Goal: Information Seeking & Learning: Learn about a topic

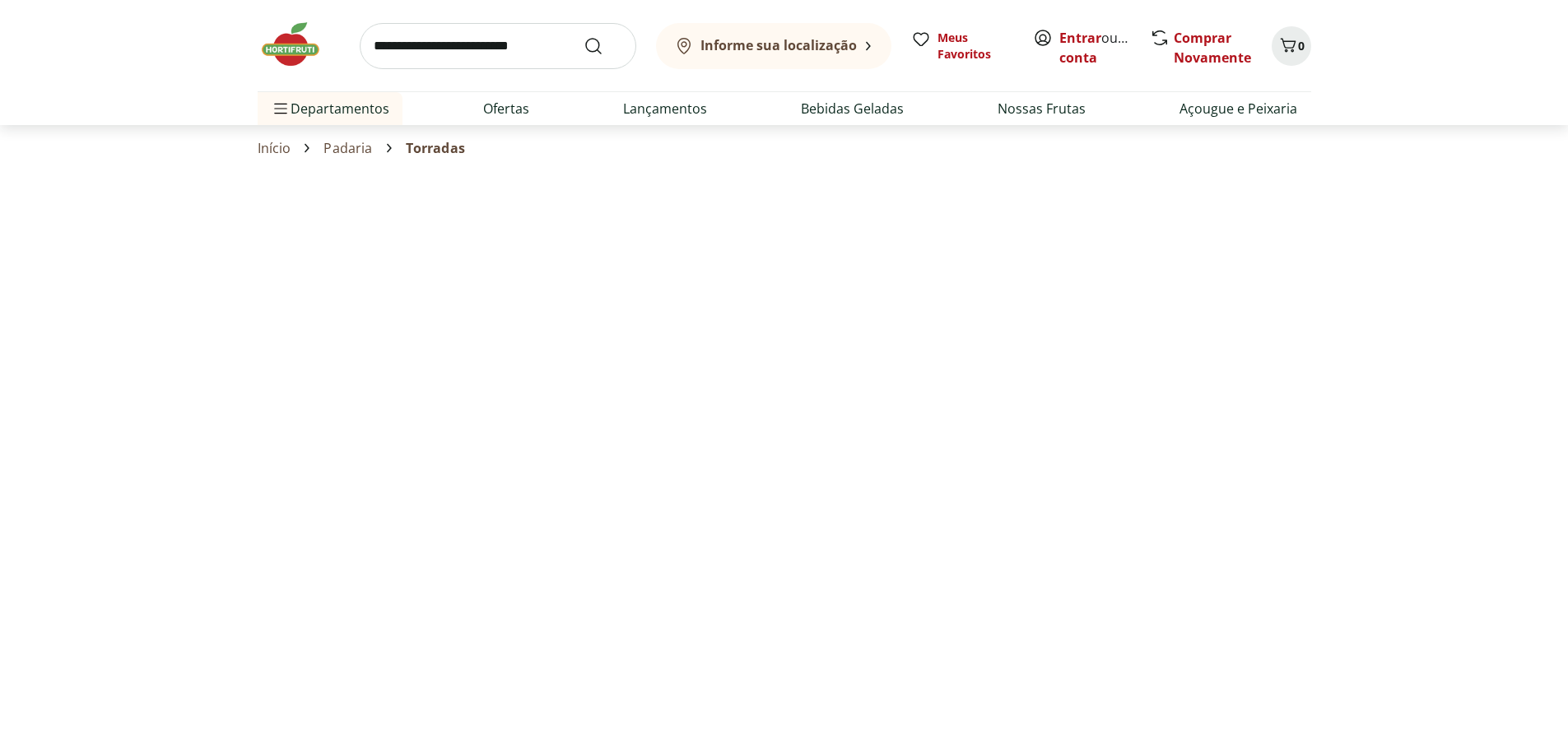
select select "**********"
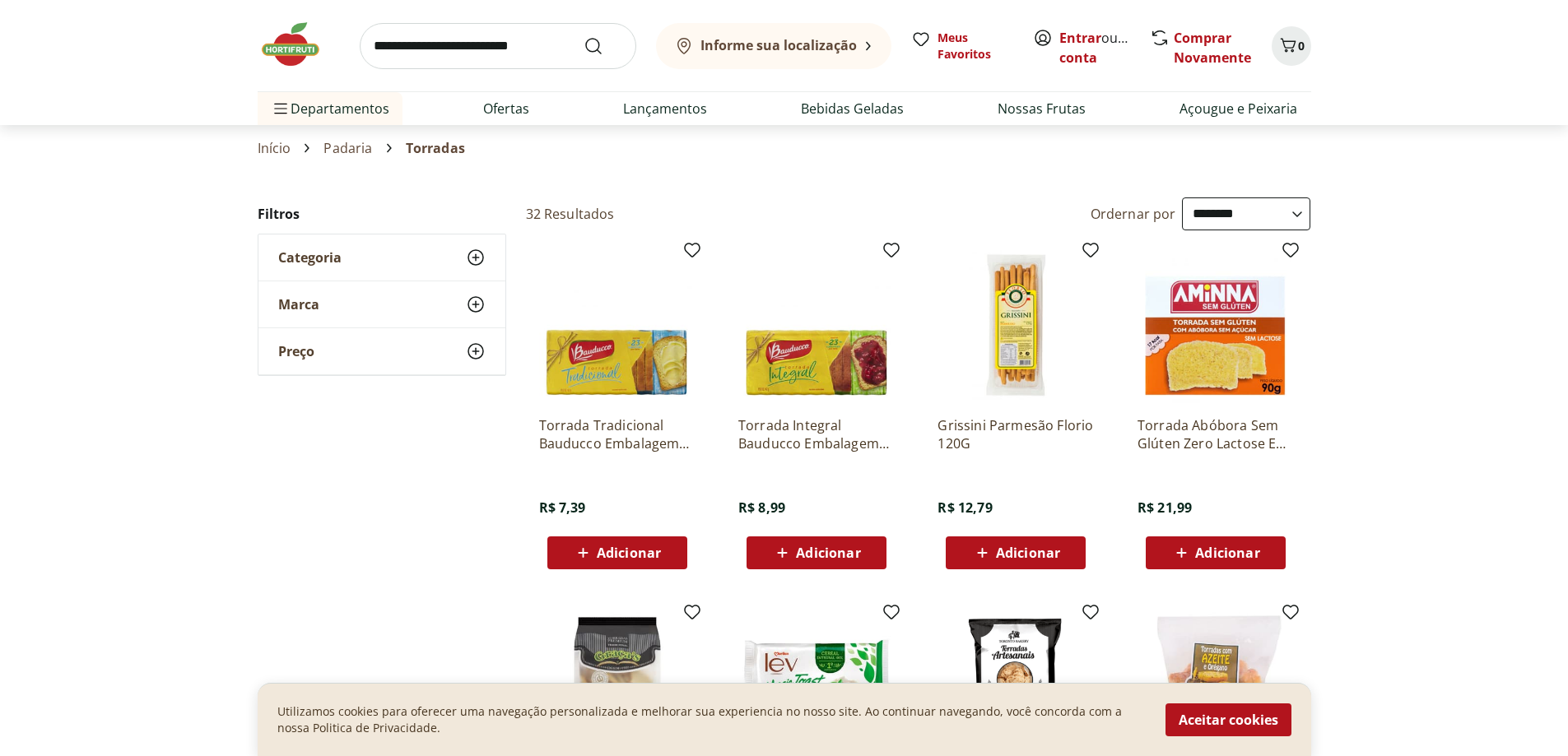
click at [359, 149] on link "Padaria" at bounding box center [348, 148] width 49 height 15
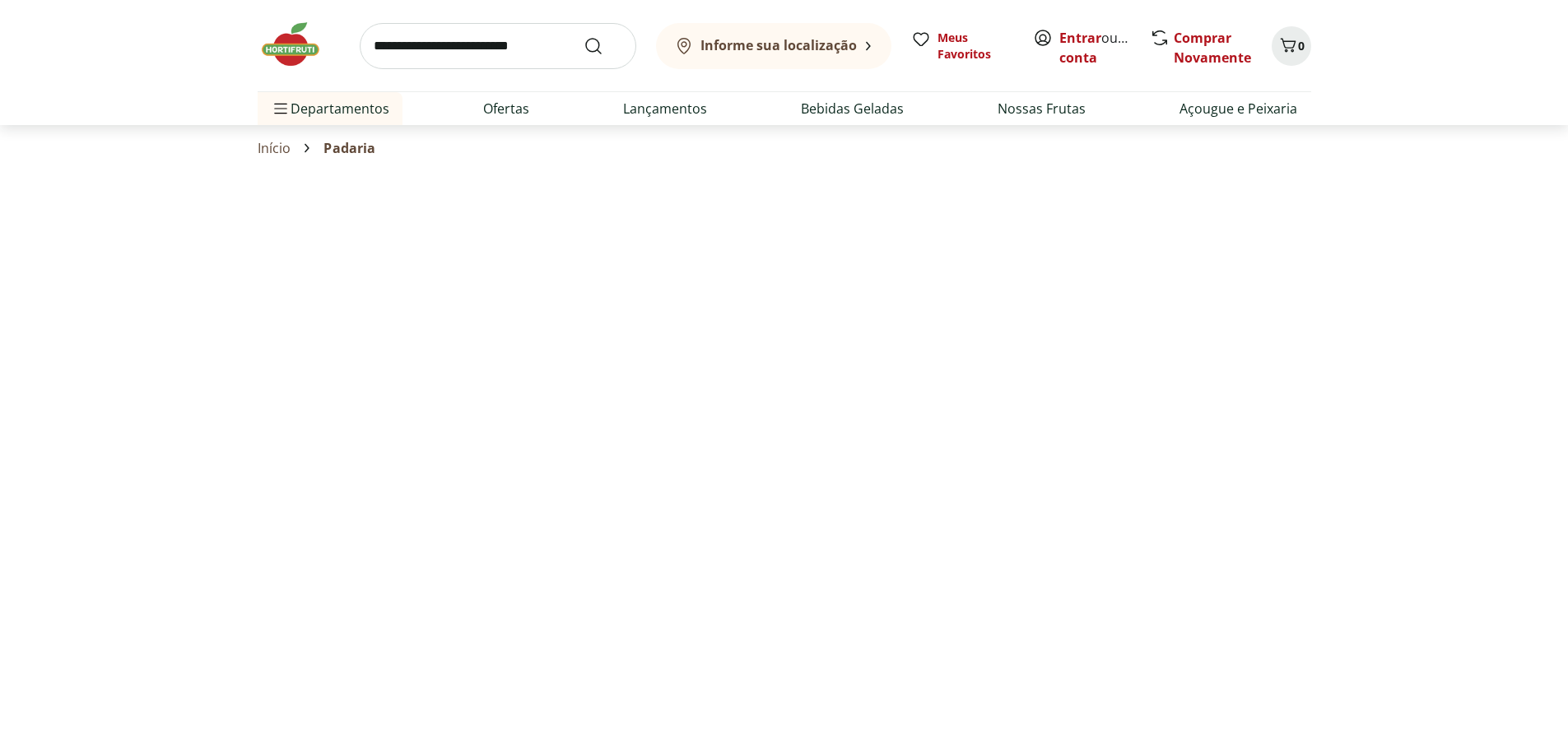
select select "**********"
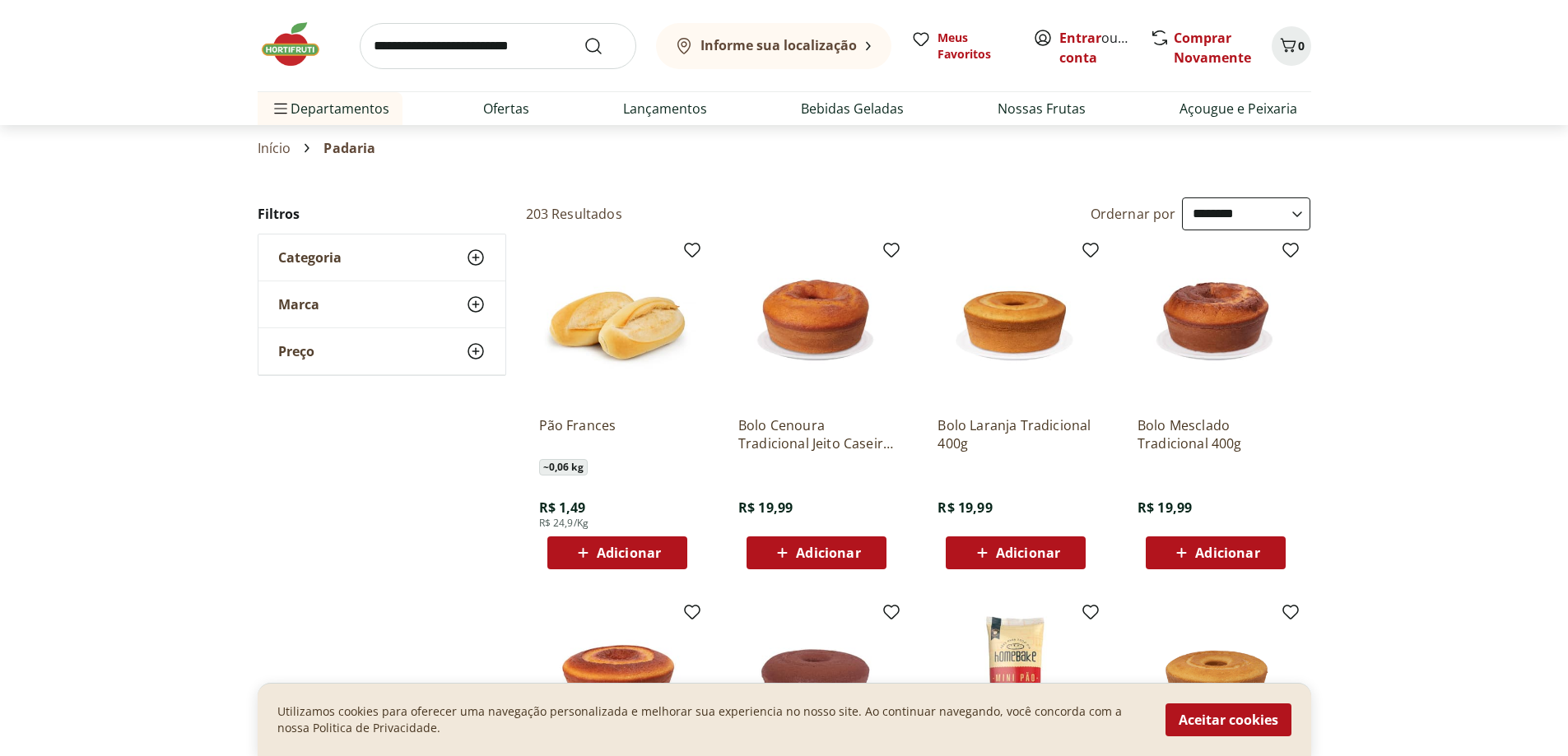
click at [353, 254] on div "Categoria" at bounding box center [381, 257] width 247 height 46
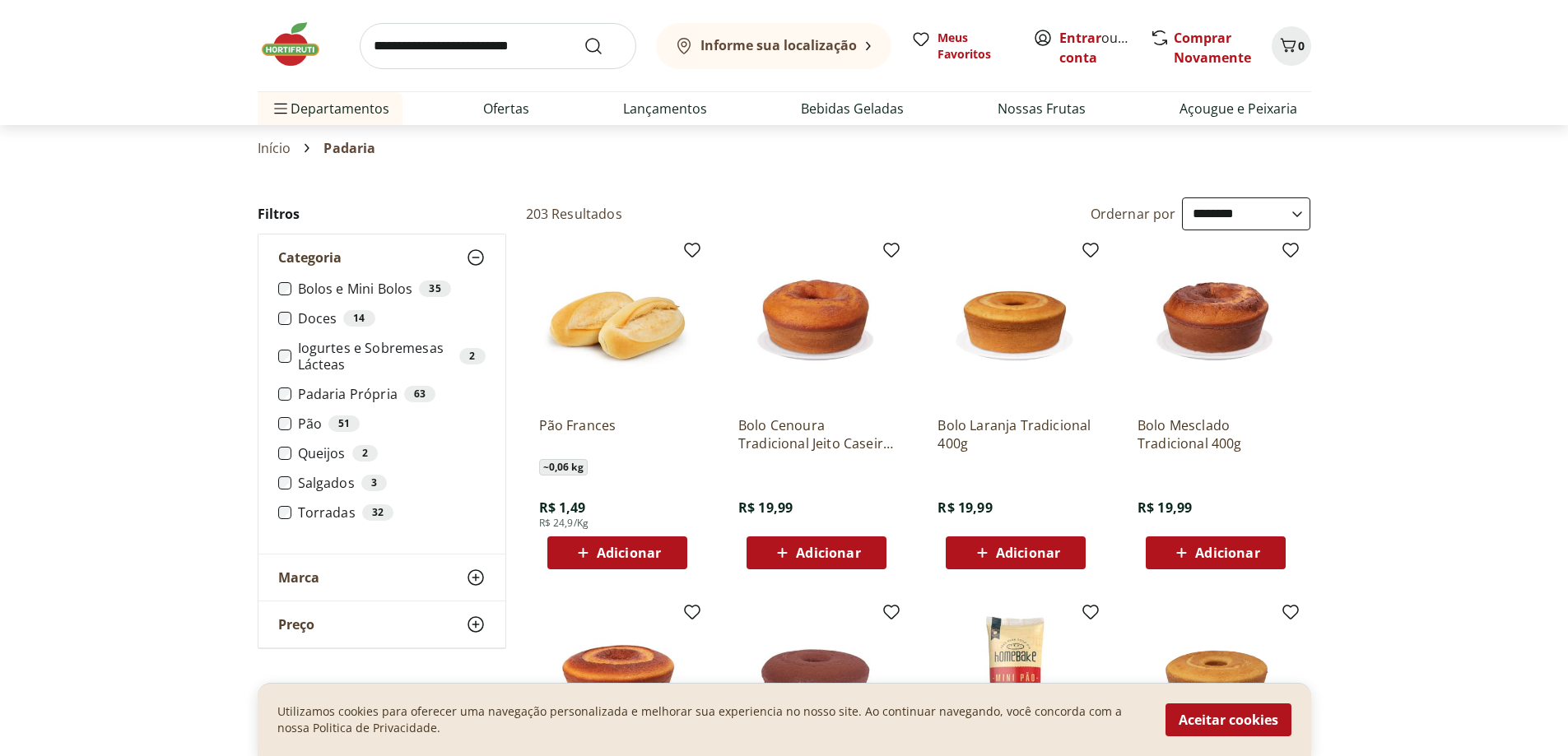
click at [323, 454] on label "Queijos 2" at bounding box center [392, 454] width 188 height 17
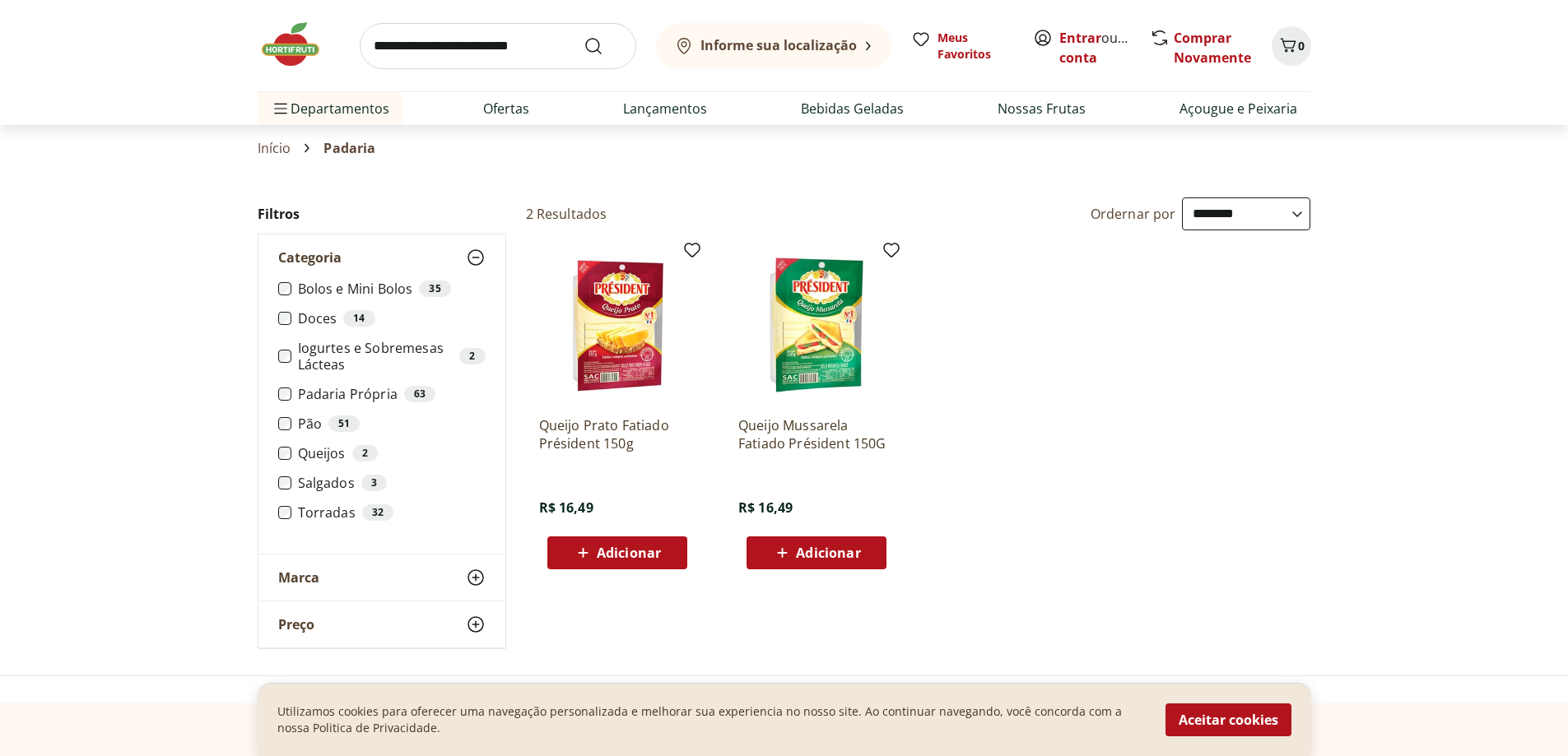
click at [282, 445] on li "Queijos 2" at bounding box center [381, 454] width 208 height 17
click at [321, 481] on label "Salgados 3" at bounding box center [392, 484] width 188 height 17
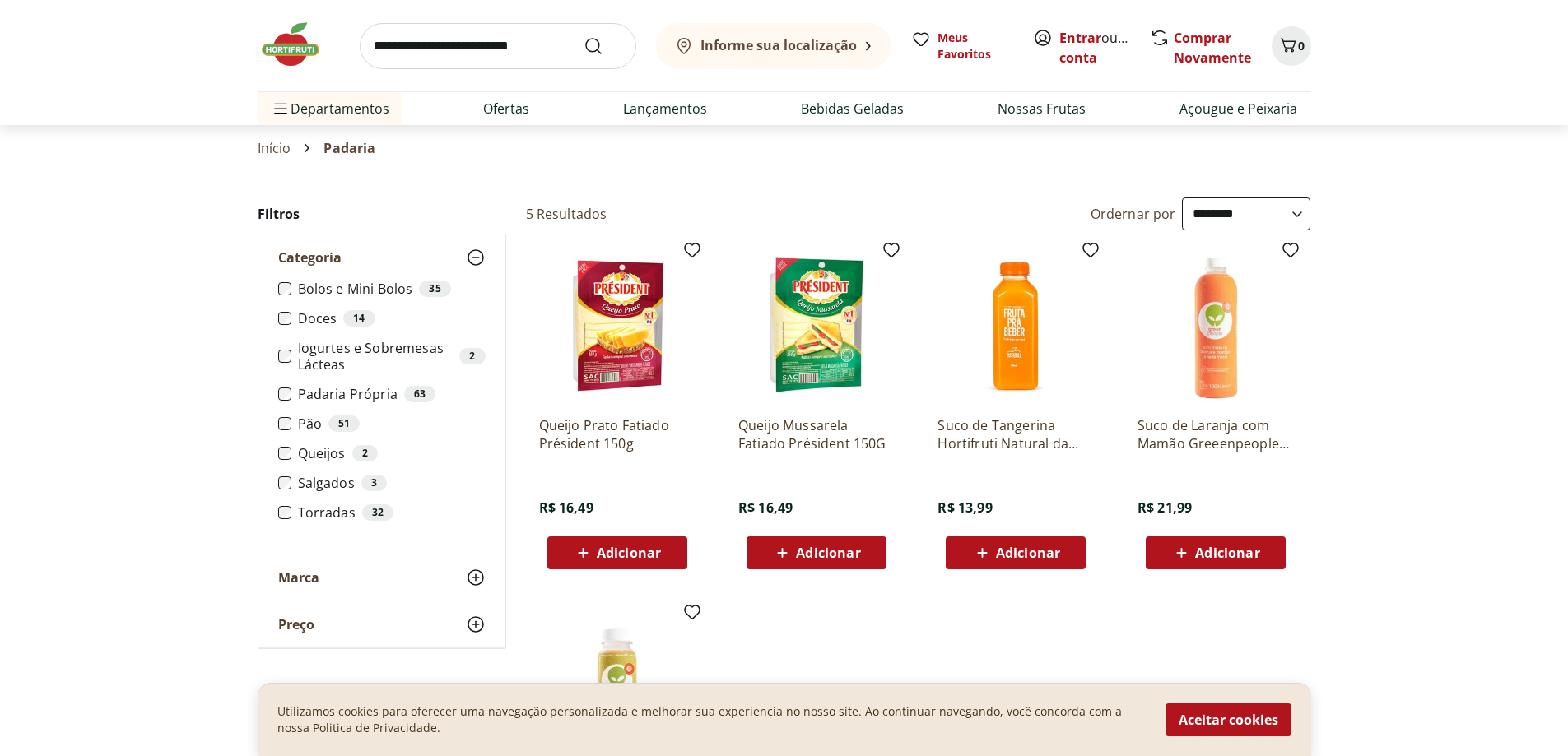
click at [316, 457] on label "Queijos 2" at bounding box center [392, 454] width 188 height 17
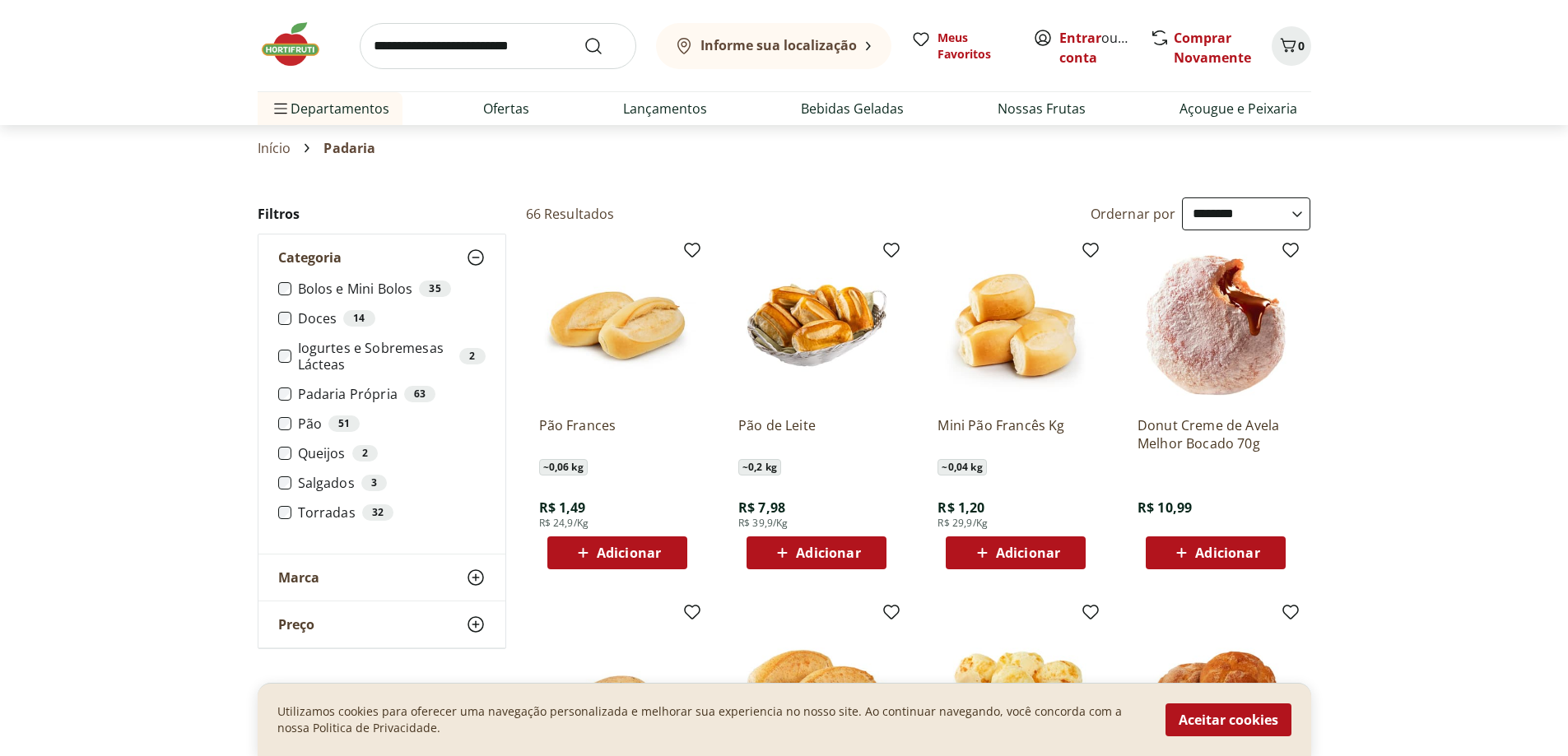
click at [296, 486] on li "Salgados 3" at bounding box center [381, 484] width 208 height 17
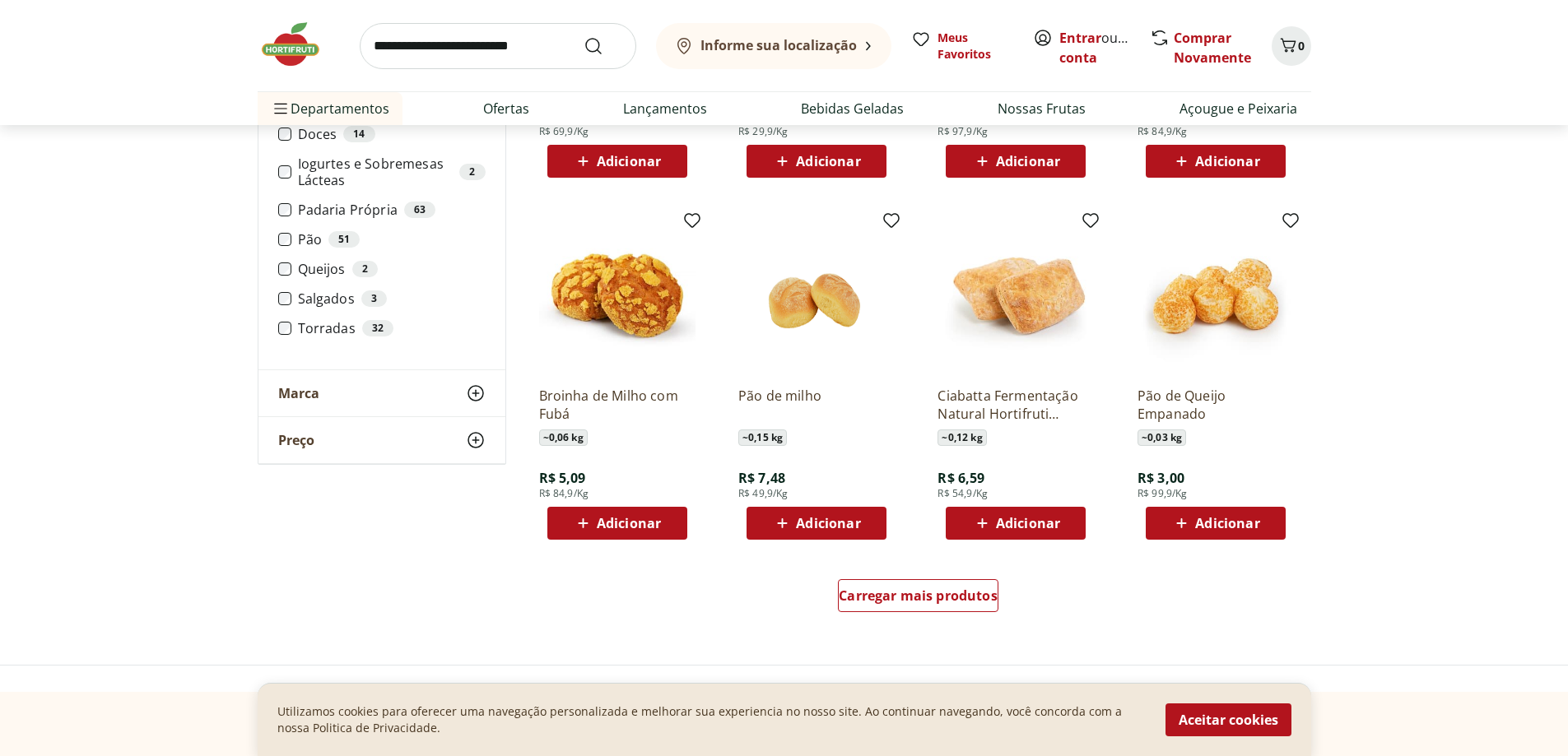
scroll to position [988, 0]
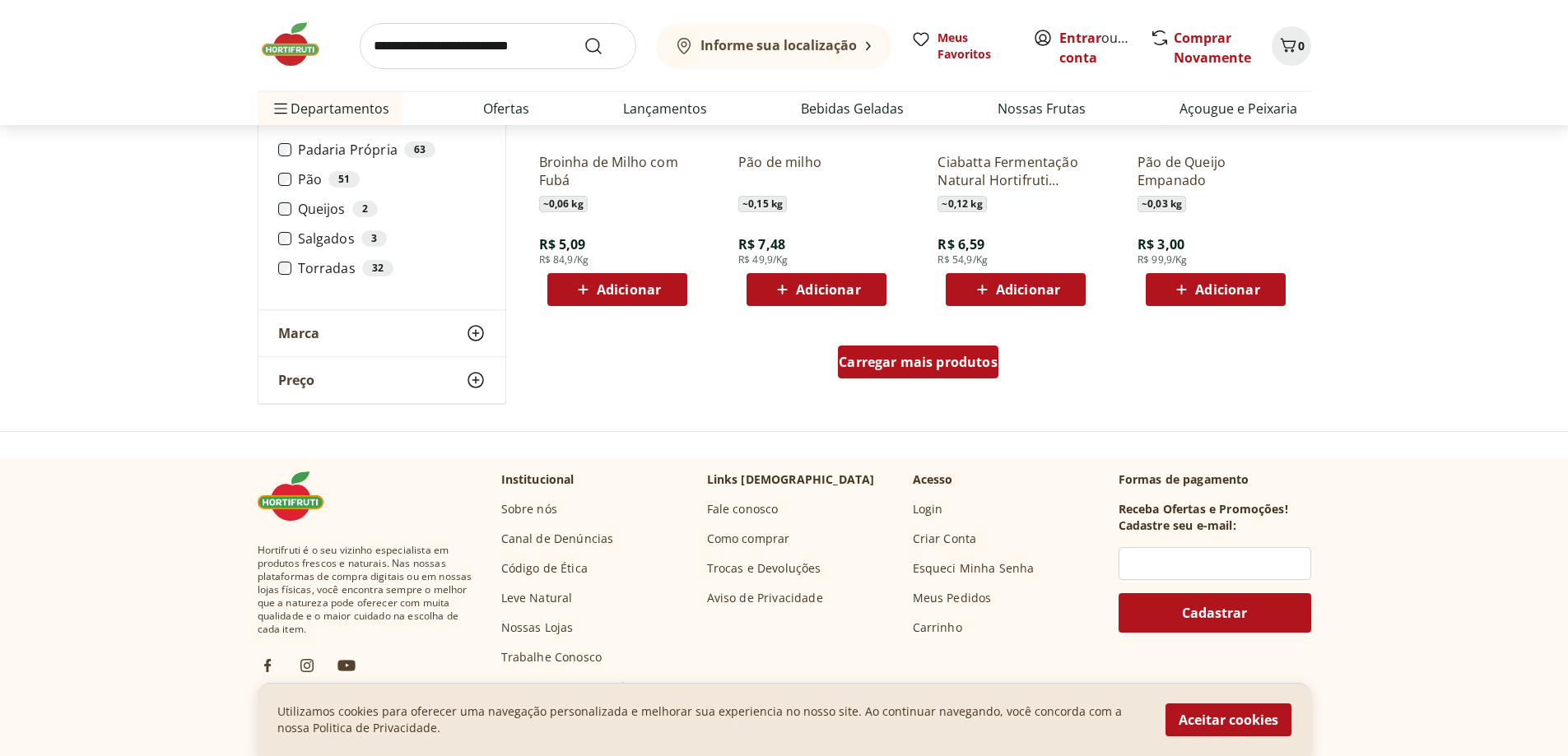
click at [934, 375] on div "Carregar mais produtos" at bounding box center [918, 362] width 161 height 33
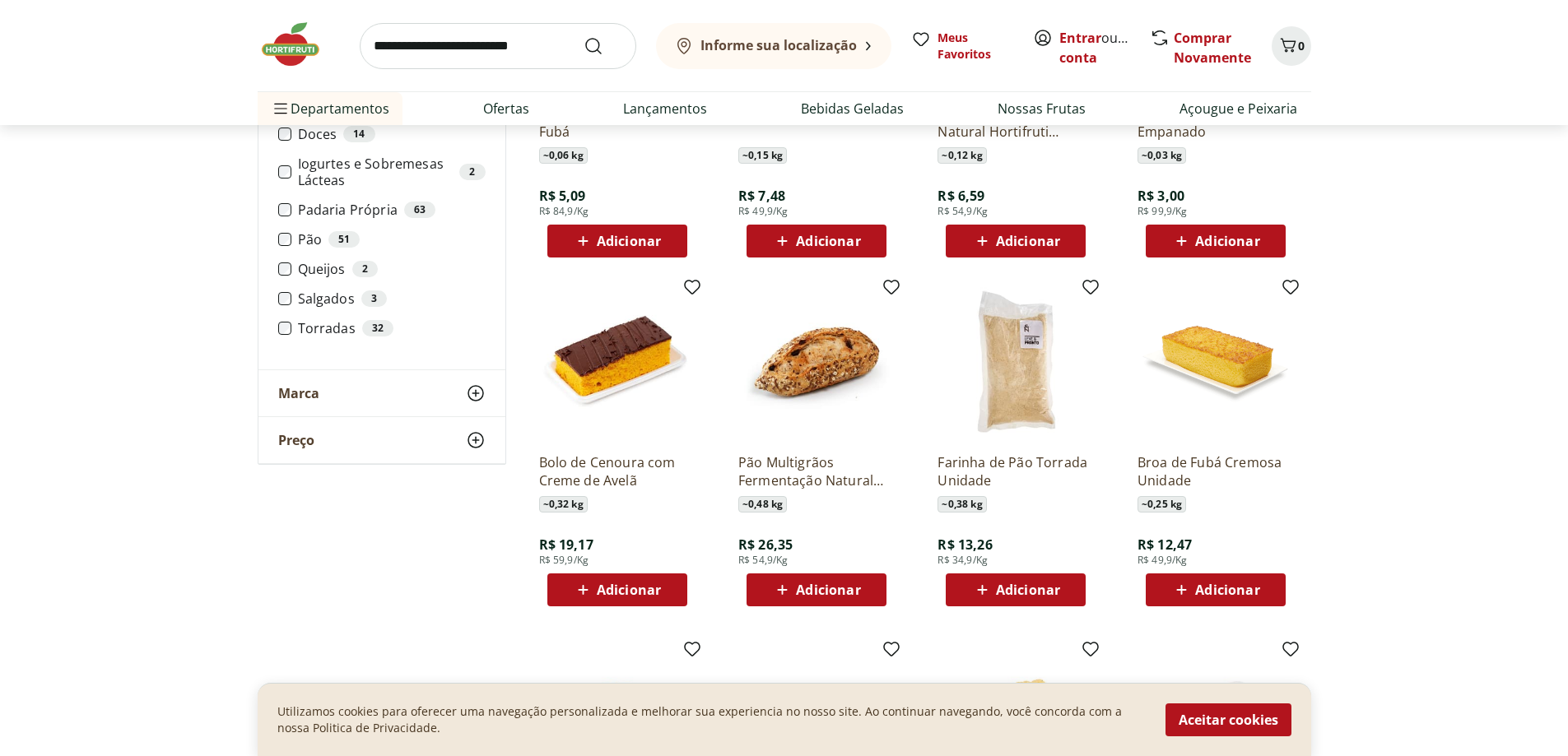
scroll to position [1070, 0]
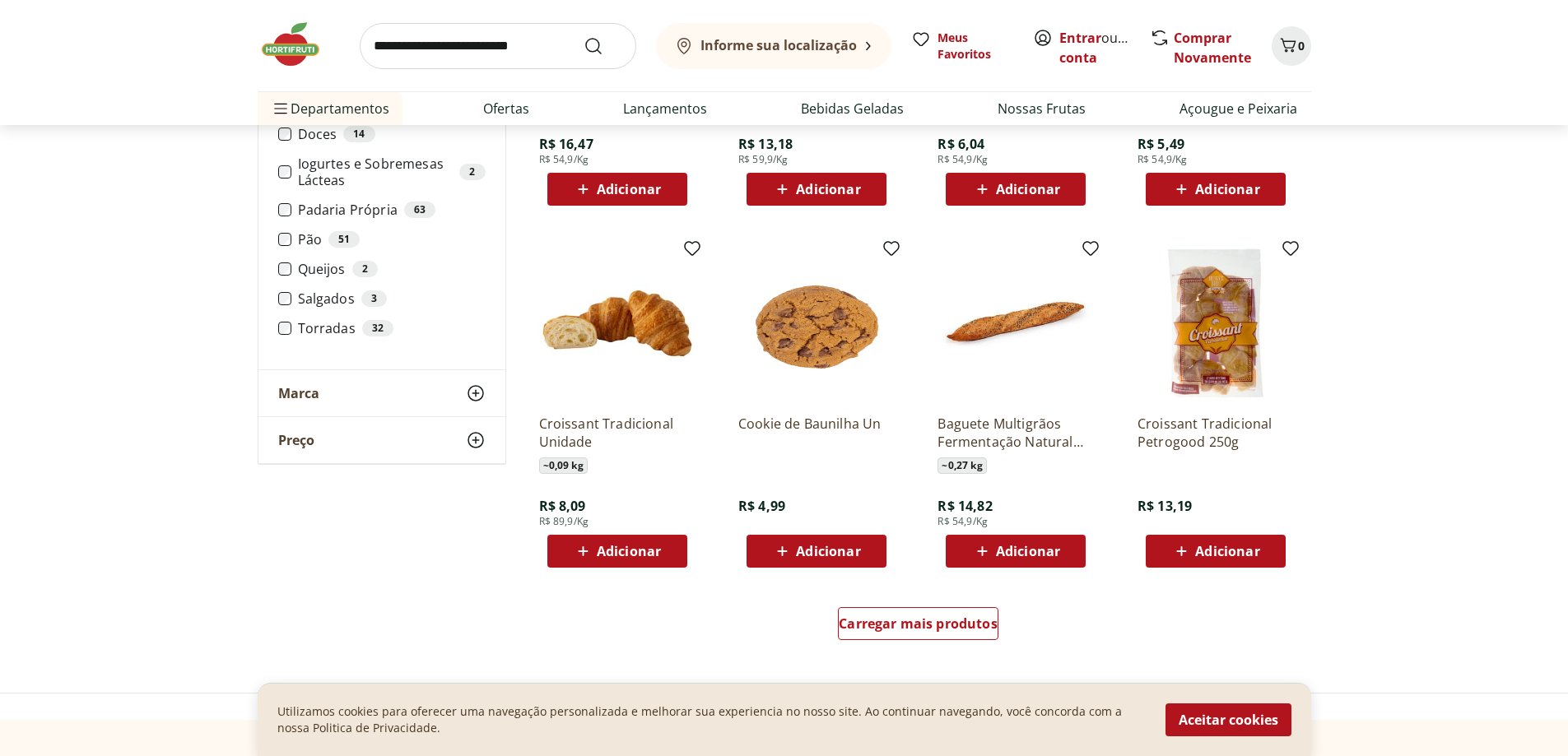
scroll to position [1811, 0]
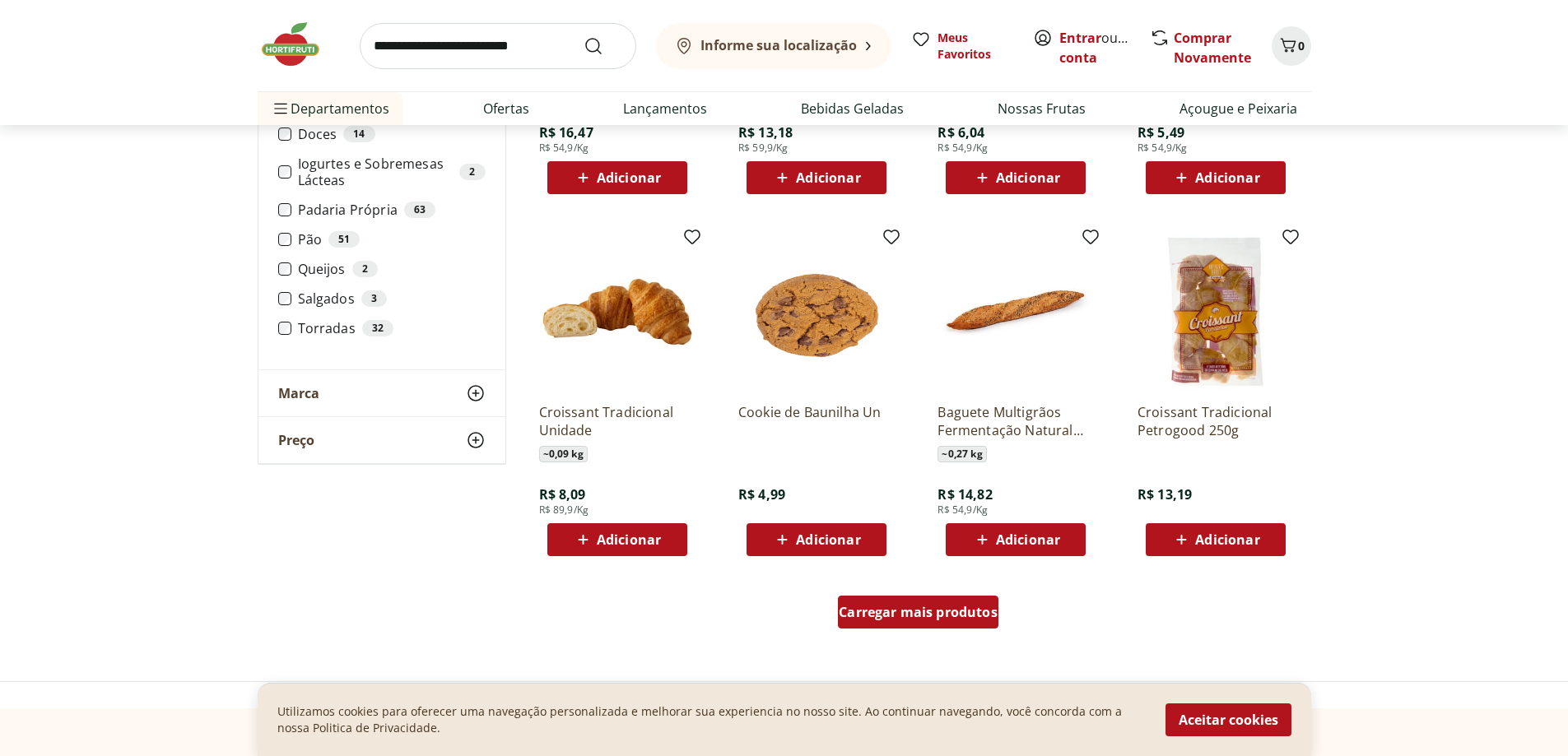
click at [931, 624] on div "Carregar mais produtos" at bounding box center [918, 611] width 161 height 33
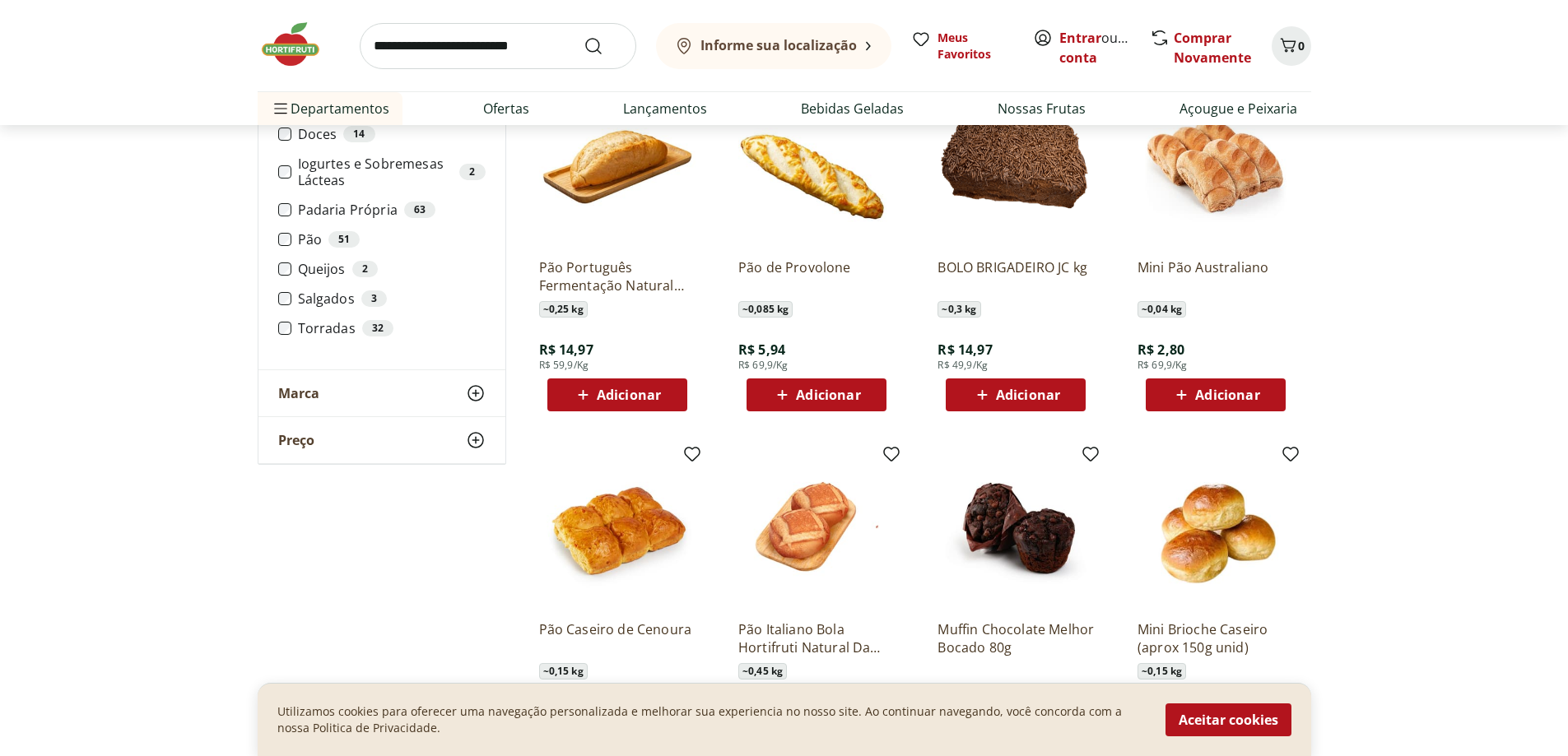
scroll to position [2386, 0]
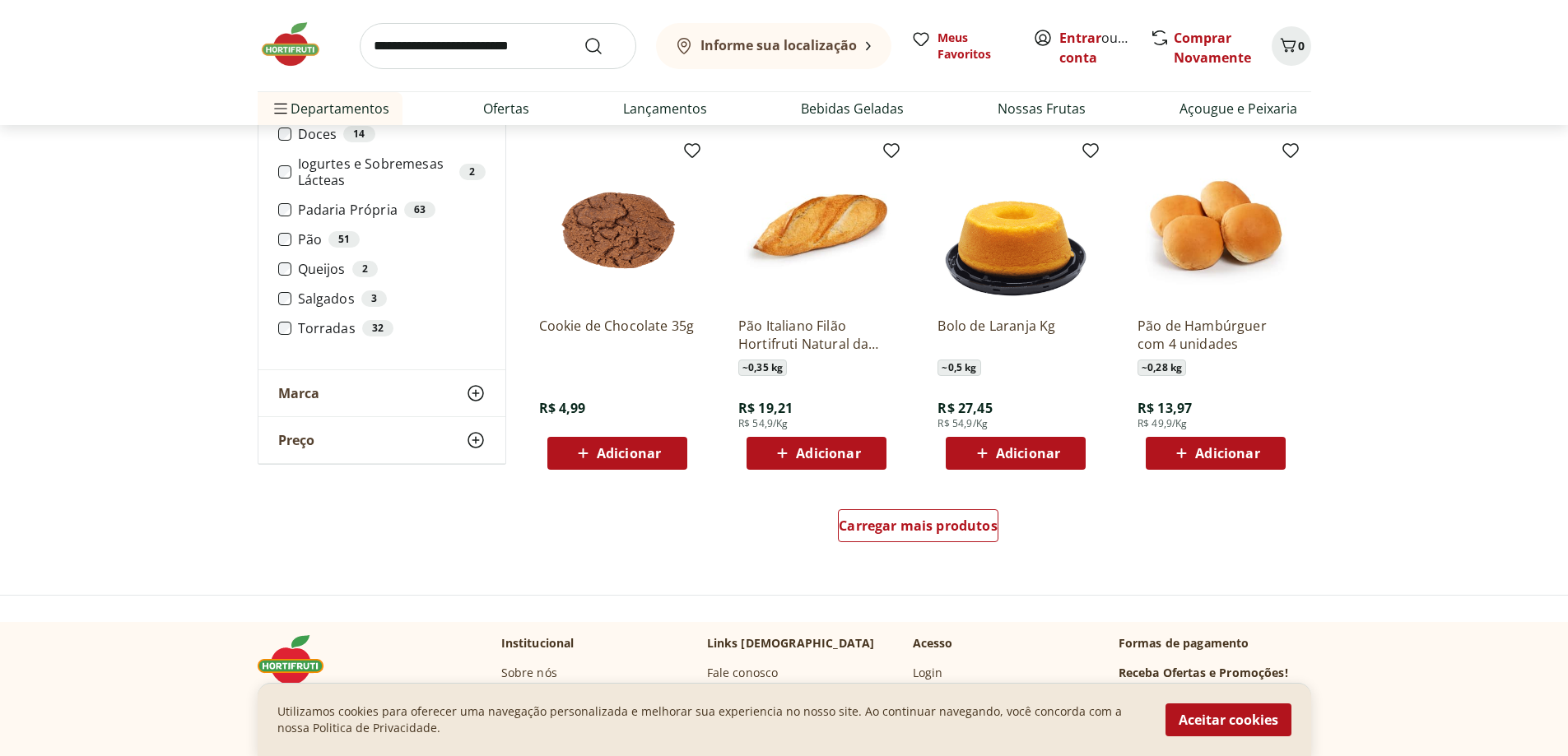
scroll to position [2963, 0]
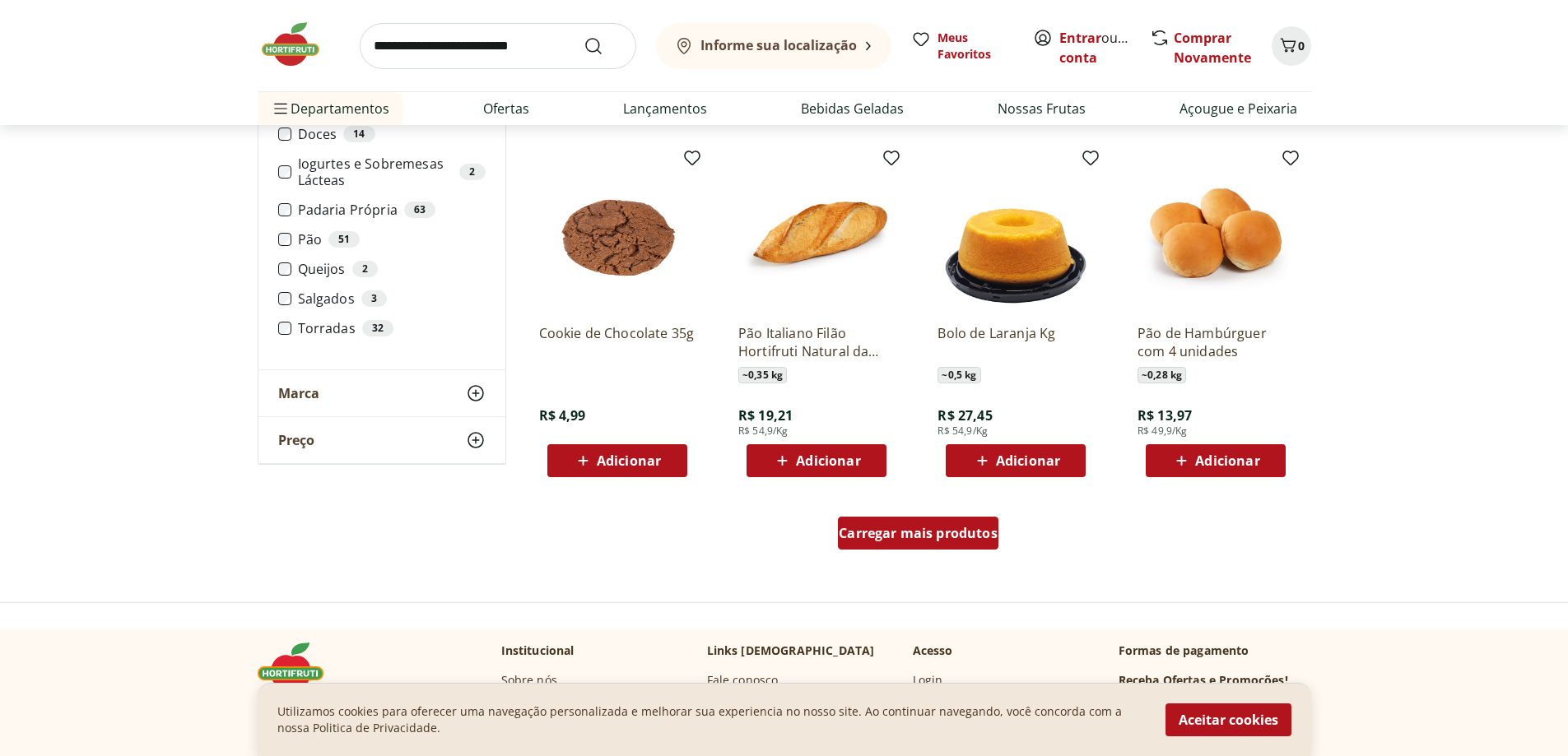
click at [972, 542] on div "Carregar mais produtos" at bounding box center [918, 532] width 161 height 33
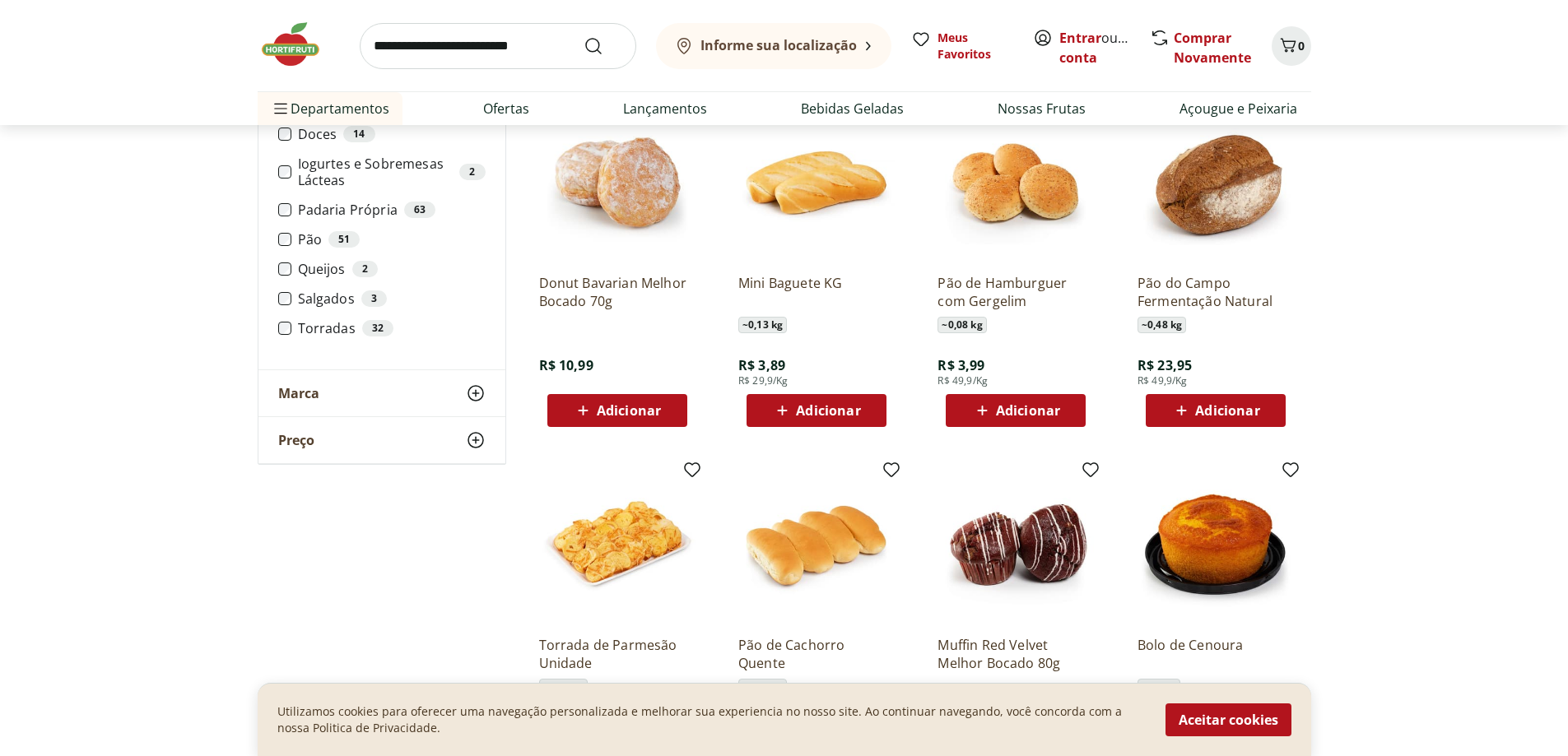
scroll to position [3374, 0]
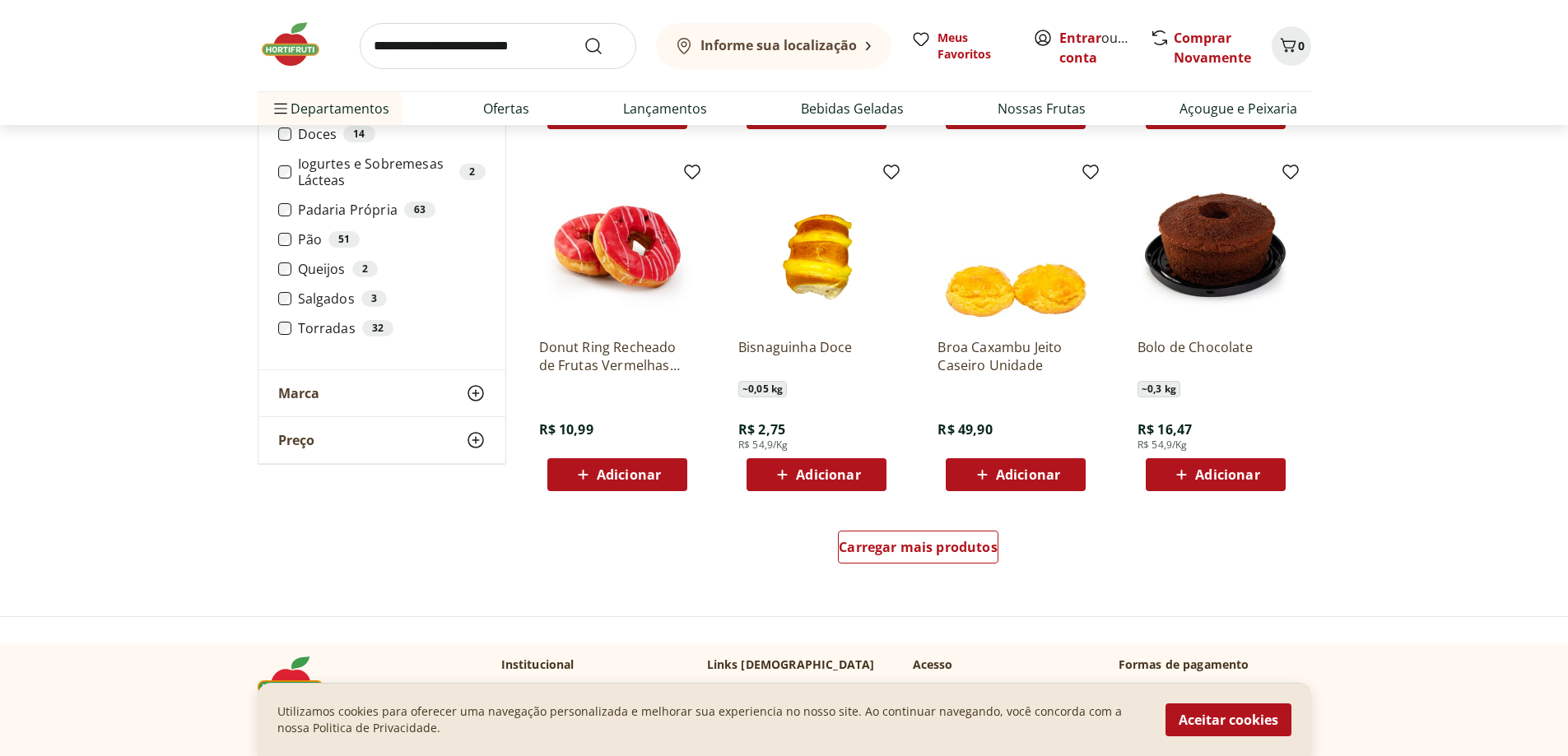
scroll to position [4033, 0]
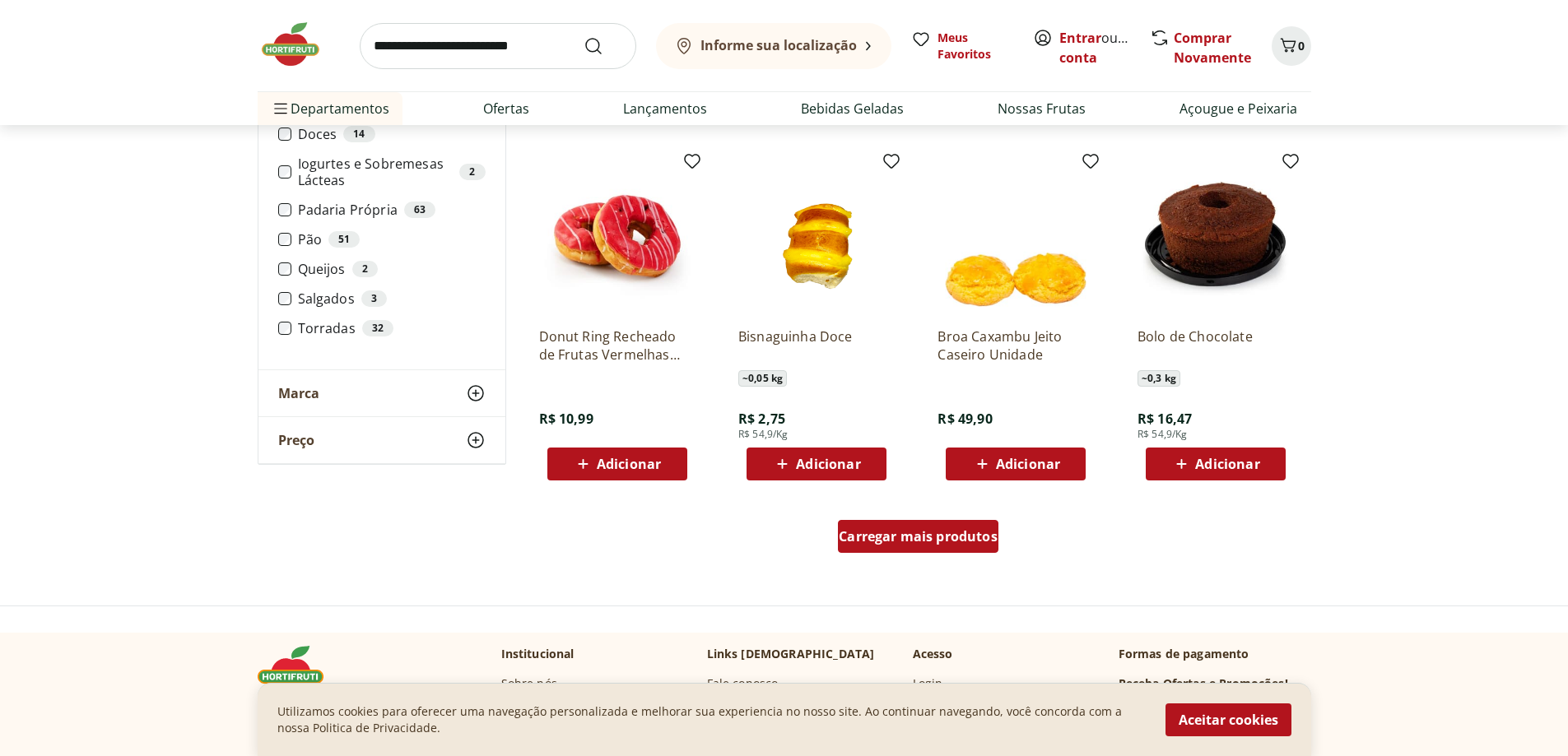
click at [892, 535] on span "Carregar mais produtos" at bounding box center [918, 536] width 159 height 13
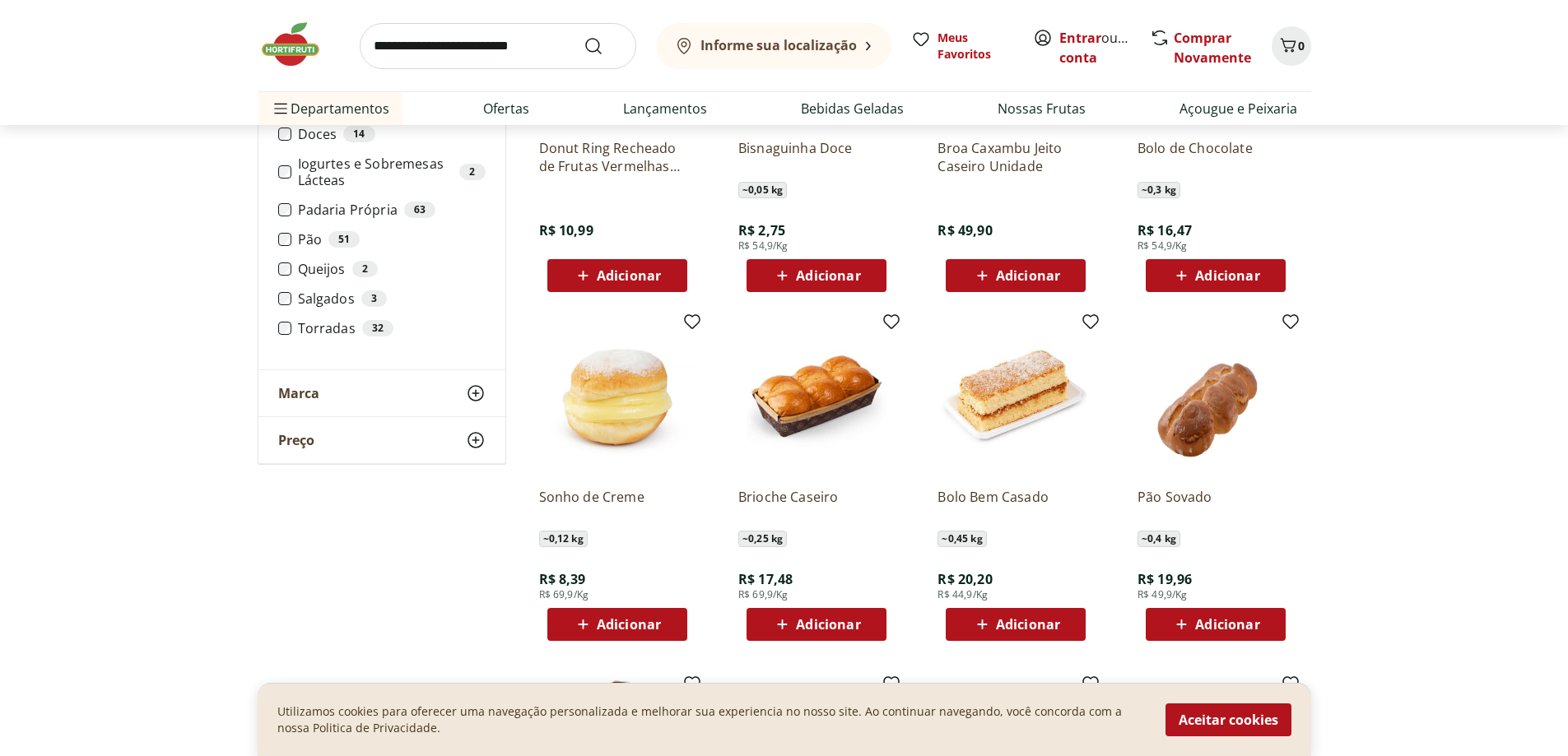
scroll to position [4280, 0]
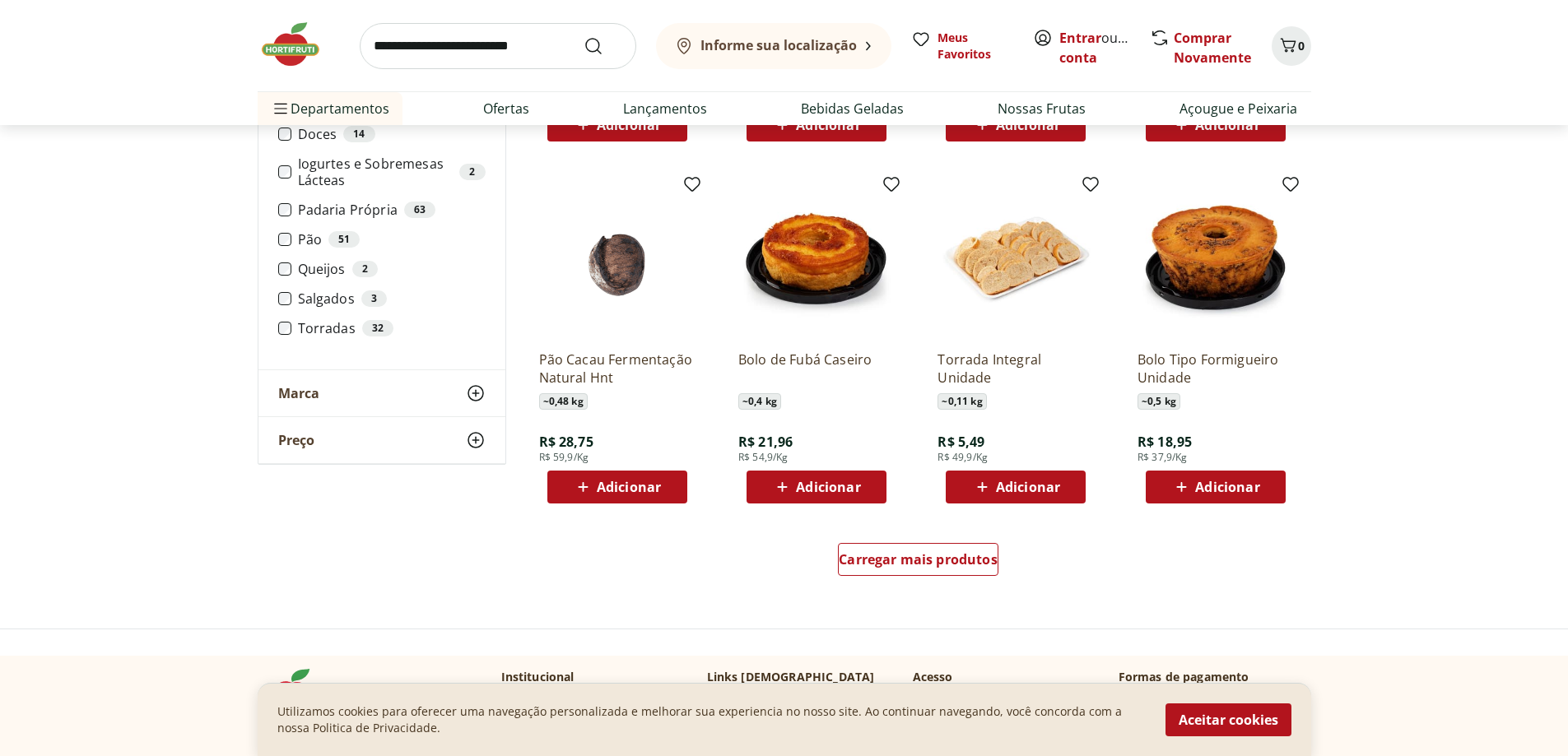
scroll to position [5185, 0]
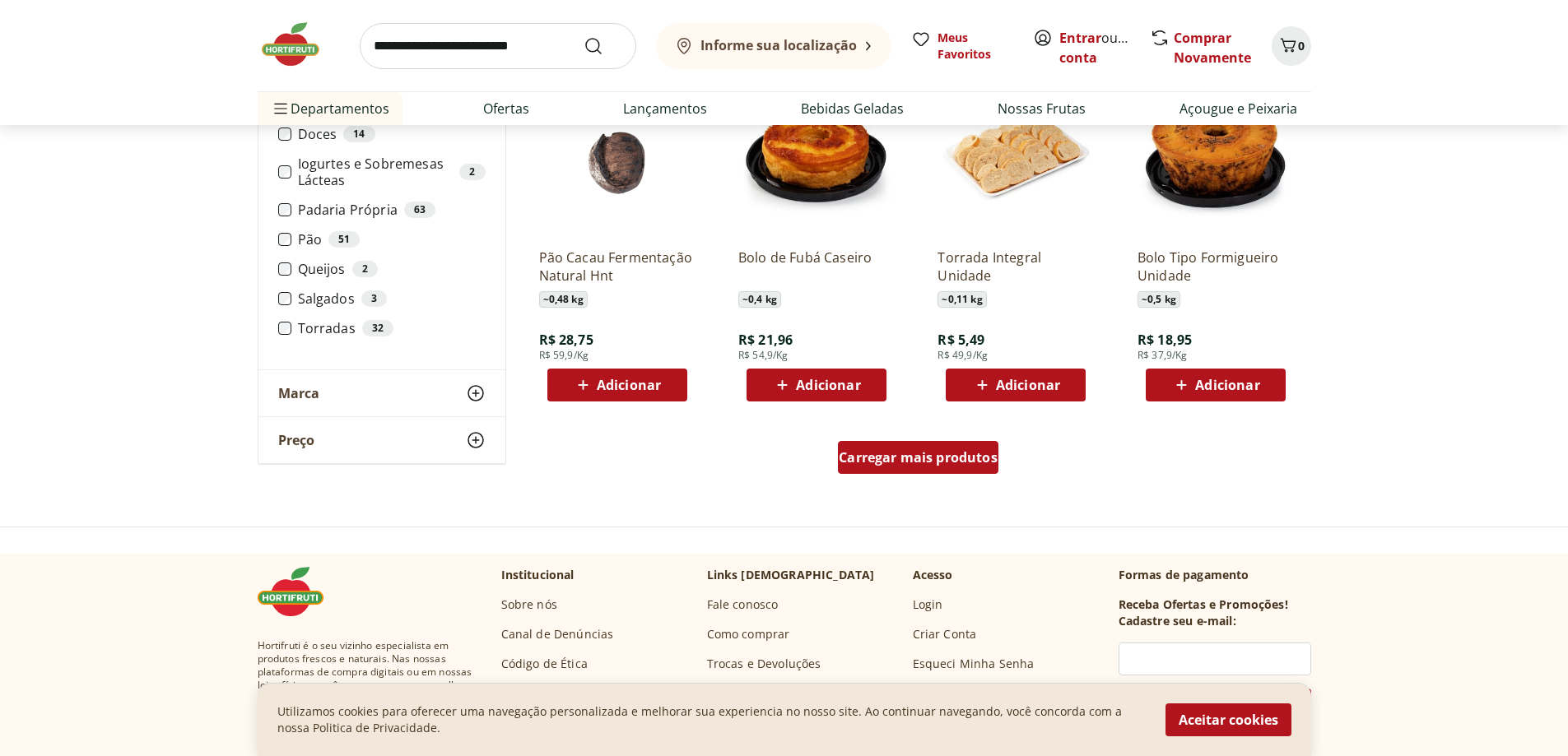
click at [955, 464] on span "Carregar mais produtos" at bounding box center [918, 457] width 159 height 13
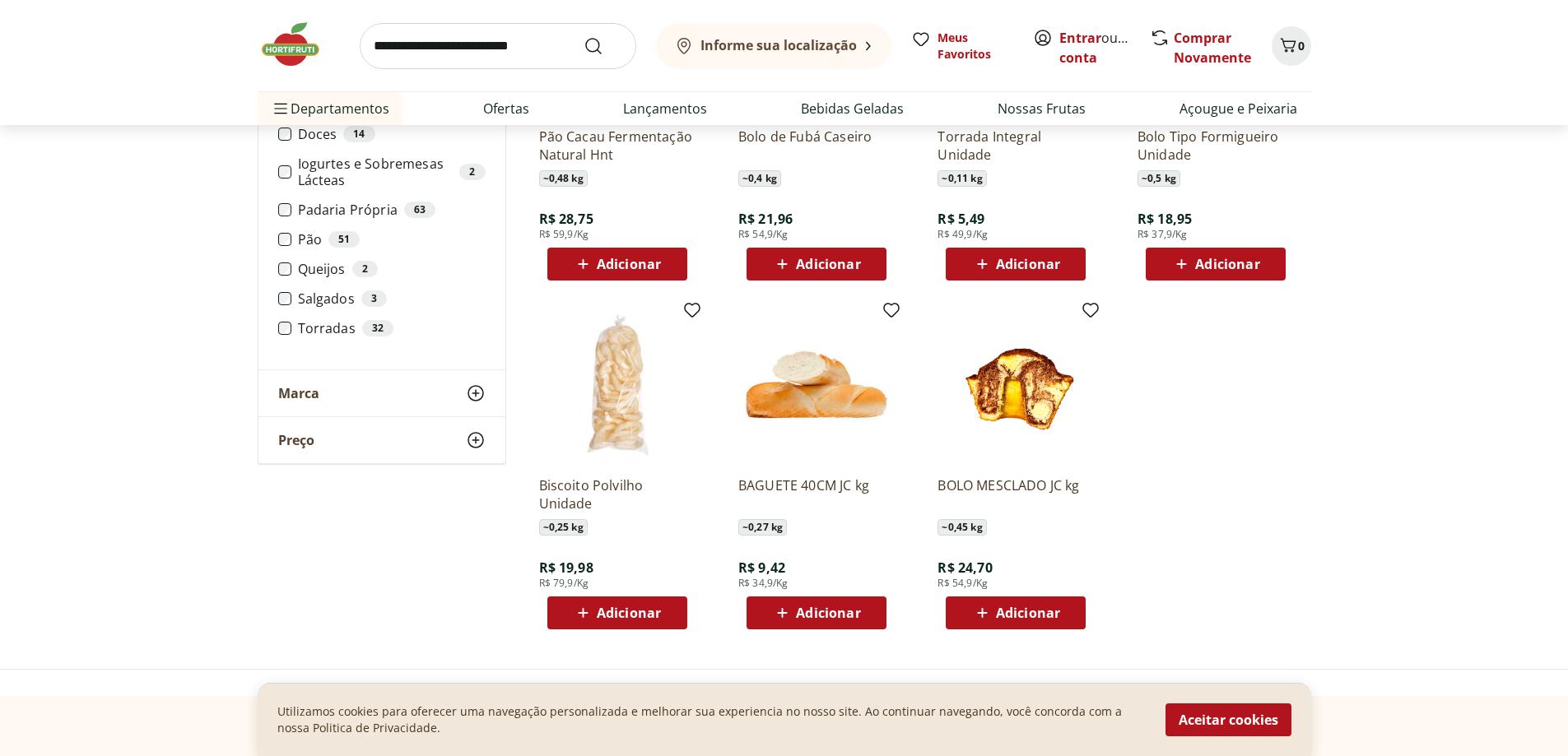
scroll to position [5349, 0]
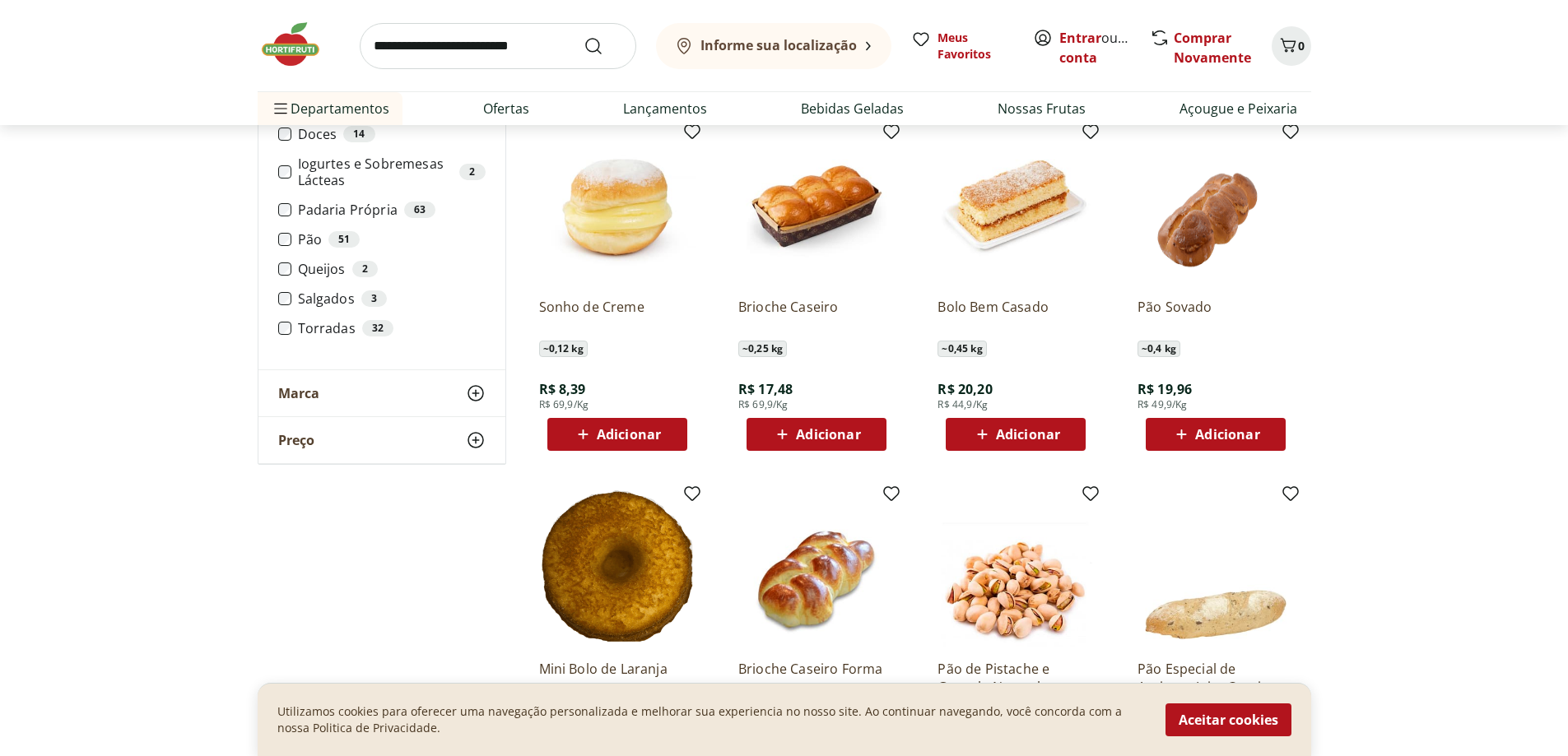
scroll to position [4389, 0]
